Goal: Information Seeking & Learning: Learn about a topic

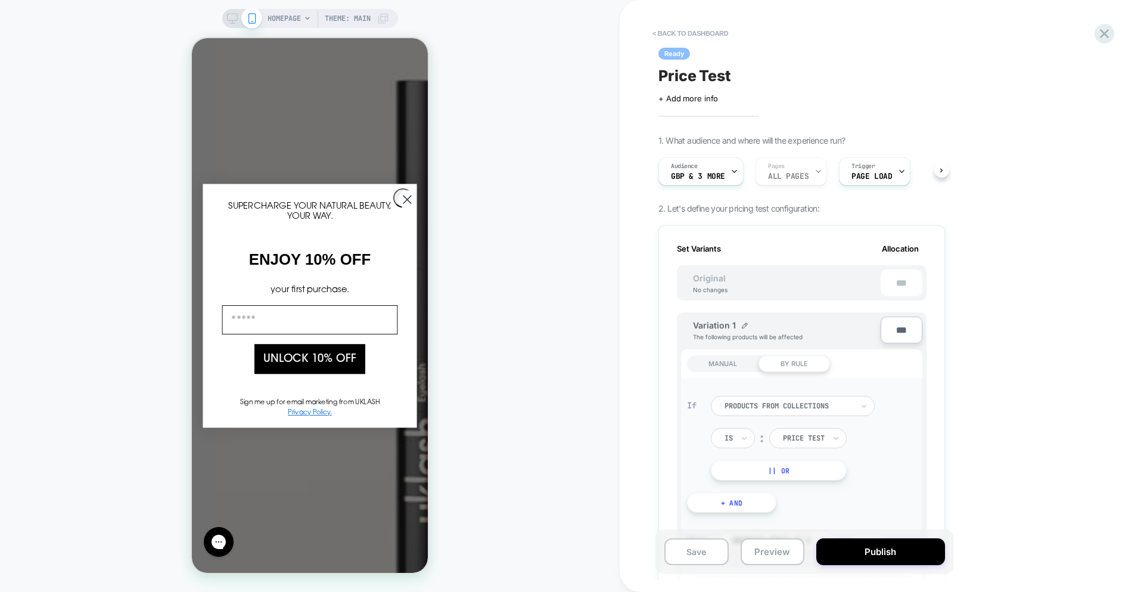
scroll to position [0, 1]
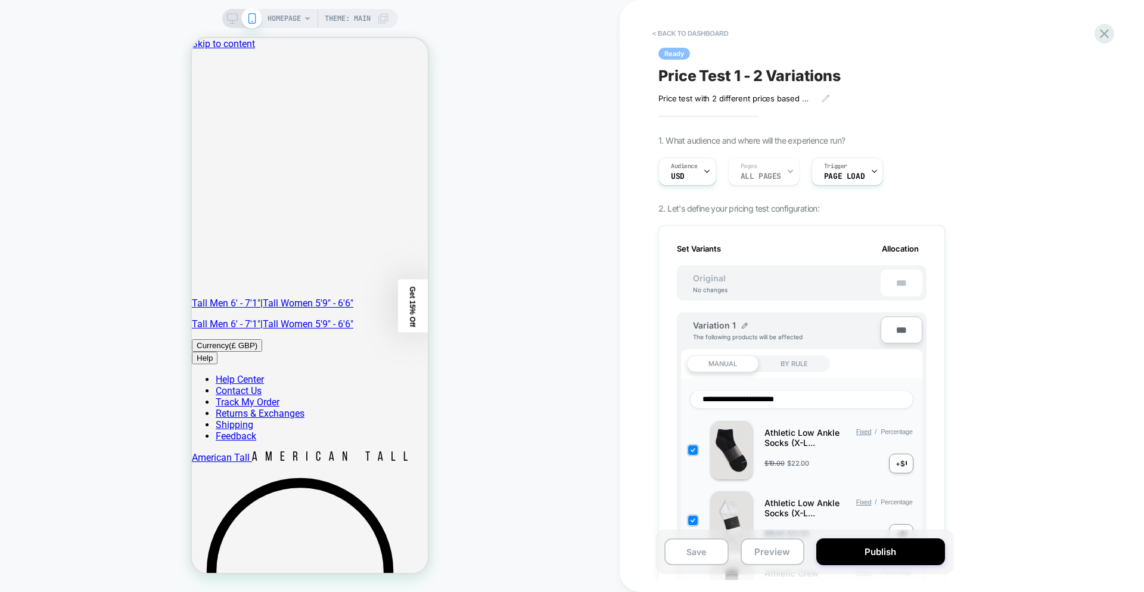
scroll to position [0, 1]
